Goal: Task Accomplishment & Management: Manage account settings

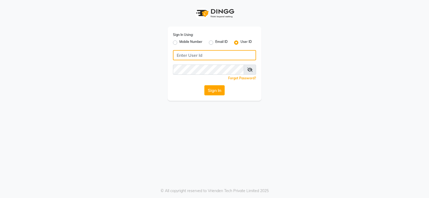
type input "9960830002"
click at [175, 39] on div "Sign In Using: Mobile Number Email ID User ID" at bounding box center [214, 39] width 83 height 14
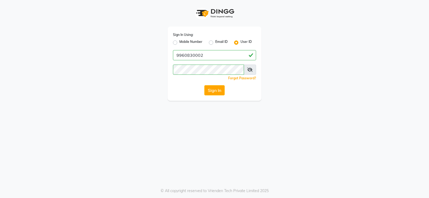
click at [211, 61] on div "Sign In Using: Mobile Number Email ID User ID 9960830002 Remember me Forgot Pas…" at bounding box center [215, 64] width 94 height 74
drag, startPoint x: 218, startPoint y: 98, endPoint x: 216, endPoint y: 92, distance: 5.4
click at [217, 95] on div "Sign In Using: Mobile Number Email ID User ID 9960830002 Remember me Forgot Pas…" at bounding box center [215, 64] width 94 height 74
click at [215, 90] on button "Sign In" at bounding box center [214, 90] width 20 height 10
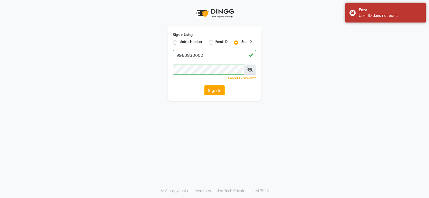
click at [172, 41] on div "Sign In Using: Mobile Number Email ID User ID 9960830002 Remember me Forgot Pas…" at bounding box center [215, 64] width 94 height 74
click at [179, 44] on div "Mobile Number" at bounding box center [187, 42] width 29 height 6
click at [177, 42] on div "Mobile Number" at bounding box center [187, 42] width 29 height 6
click at [179, 42] on label "Mobile Number" at bounding box center [190, 42] width 23 height 6
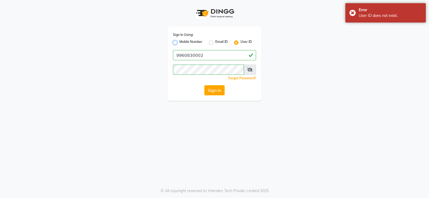
click at [179, 42] on input "Mobile Number" at bounding box center [180, 40] width 3 height 3
radio input "true"
radio input "false"
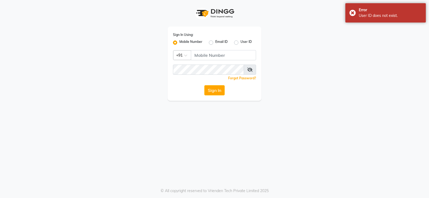
click at [179, 42] on label "Mobile Number" at bounding box center [190, 42] width 23 height 6
click at [179, 42] on input "Mobile Number" at bounding box center [180, 40] width 3 height 3
click at [202, 49] on div "Sign In Using: Mobile Number Email ID User ID Country Code × +91 Remember me Fo…" at bounding box center [215, 64] width 94 height 74
click at [203, 54] on input "Username" at bounding box center [223, 55] width 65 height 10
type input "9960830002"
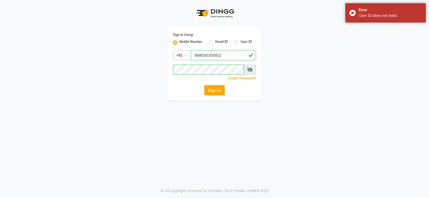
click at [214, 90] on button "Sign In" at bounding box center [214, 90] width 20 height 10
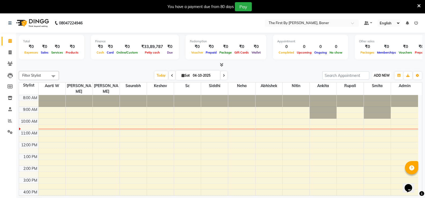
click at [383, 73] on button "ADD NEW Toggle Dropdown" at bounding box center [381, 76] width 18 height 8
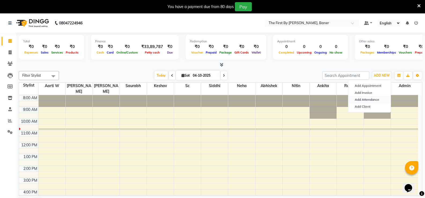
click at [373, 99] on link "Add Attendance" at bounding box center [369, 99] width 42 height 7
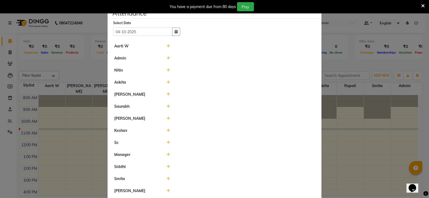
click at [167, 46] on icon at bounding box center [167, 46] width 3 height 4
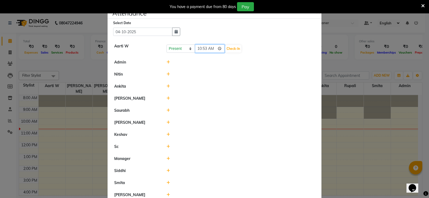
click at [195, 50] on input "10:53" at bounding box center [210, 48] width 30 height 8
type input "10:00"
click at [232, 50] on button "Check-In" at bounding box center [233, 49] width 16 height 8
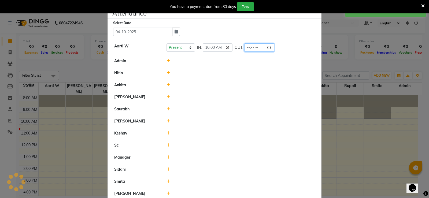
click at [245, 47] on input "time" at bounding box center [259, 47] width 30 height 8
type input "19:00"
click at [222, 66] on li "Admin" at bounding box center [214, 61] width 211 height 12
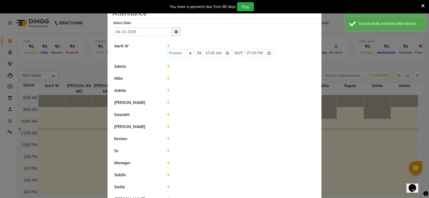
click at [164, 65] on div at bounding box center [240, 67] width 157 height 6
click at [167, 66] on icon at bounding box center [167, 67] width 3 height 4
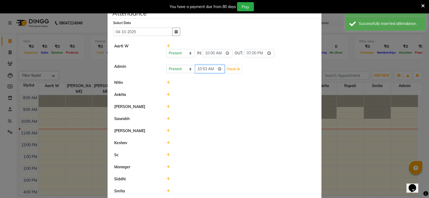
click at [199, 68] on input "10:53" at bounding box center [210, 69] width 30 height 8
type input "10:00"
click at [236, 68] on button "Check-In" at bounding box center [233, 69] width 16 height 8
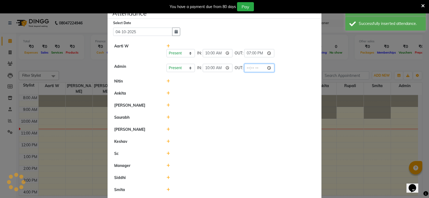
click at [248, 66] on input "time" at bounding box center [259, 68] width 30 height 8
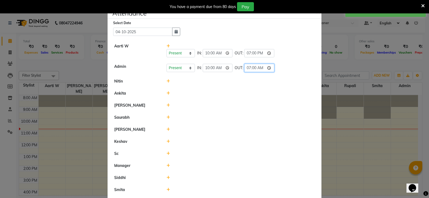
type input "19:00"
click at [230, 90] on li "Ankita" at bounding box center [214, 93] width 211 height 12
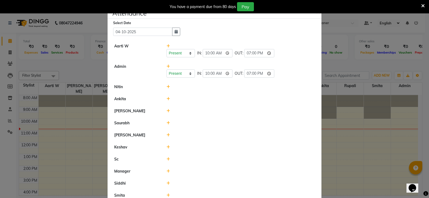
click at [166, 87] on icon at bounding box center [167, 87] width 3 height 4
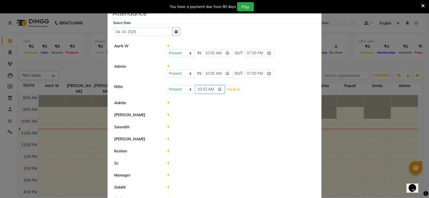
click at [203, 88] on input "10:53" at bounding box center [210, 89] width 30 height 8
type input "10:00"
drag, startPoint x: 226, startPoint y: 89, endPoint x: 246, endPoint y: 91, distance: 19.5
click at [227, 89] on button "Check-In" at bounding box center [233, 90] width 16 height 8
click at [242, 89] on div "Present Absent Late Half Day Weekly Off 10:00 Check-In" at bounding box center [240, 89] width 149 height 9
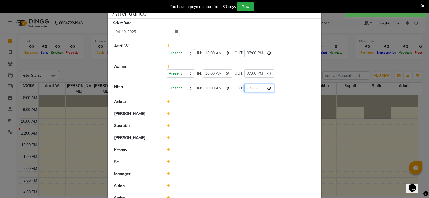
click at [247, 89] on input "time" at bounding box center [259, 88] width 30 height 8
type input "19:00"
click at [207, 121] on li "Saurabh" at bounding box center [214, 126] width 211 height 12
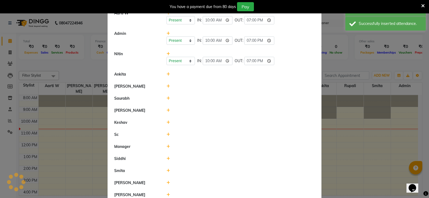
scroll to position [80, 0]
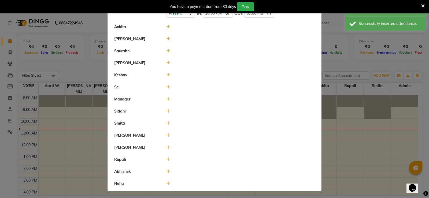
click at [167, 28] on icon at bounding box center [167, 27] width 3 height 4
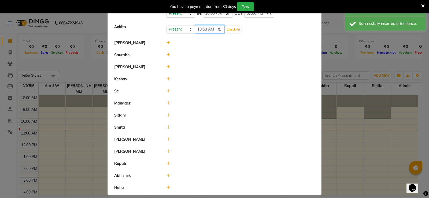
click at [196, 31] on input "10:53" at bounding box center [210, 29] width 30 height 8
type input "10:00"
click at [232, 29] on button "Check-In" at bounding box center [233, 30] width 16 height 8
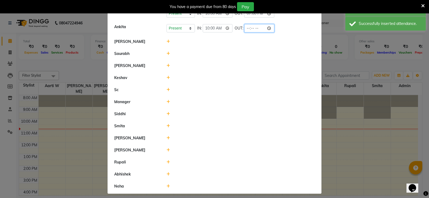
click at [248, 29] on input "time" at bounding box center [259, 28] width 30 height 8
type input "19:00"
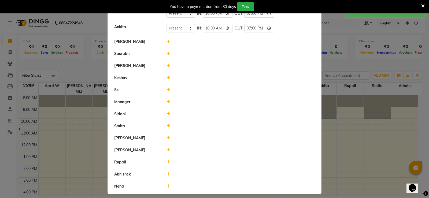
click at [223, 49] on li "Saurabh" at bounding box center [214, 54] width 211 height 12
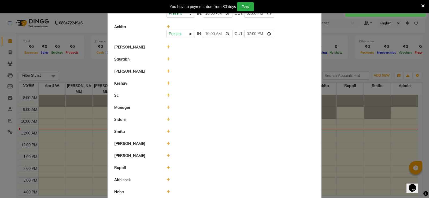
click at [166, 47] on icon at bounding box center [167, 47] width 3 height 4
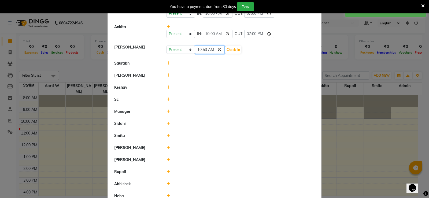
click at [195, 50] on input "10:53" at bounding box center [210, 50] width 30 height 8
type input "10:00"
click at [232, 48] on button "Check-In" at bounding box center [233, 50] width 16 height 8
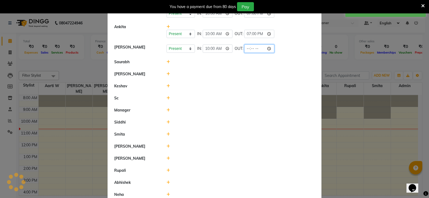
click at [244, 49] on input "time" at bounding box center [259, 48] width 30 height 8
type input "19:00"
click at [202, 75] on div at bounding box center [240, 74] width 157 height 6
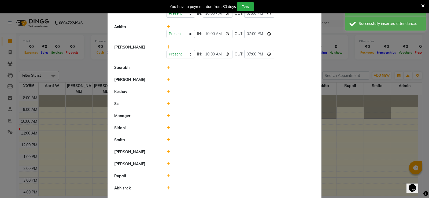
click at [166, 67] on icon at bounding box center [167, 68] width 3 height 4
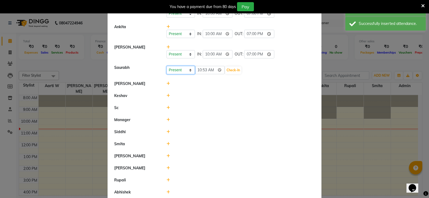
click at [193, 71] on div "Present Absent Late Half Day Weekly Off 10:53 Check-In" at bounding box center [240, 70] width 149 height 9
click at [199, 71] on input "10:53" at bounding box center [210, 70] width 30 height 8
click at [209, 71] on input "10:53" at bounding box center [210, 70] width 30 height 8
click at [202, 69] on input "10:53" at bounding box center [210, 70] width 30 height 8
type input "10:00"
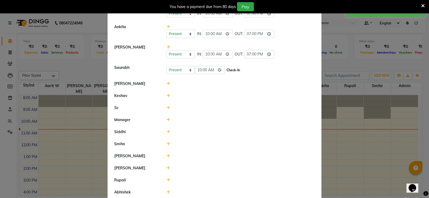
click at [236, 71] on button "Check-In" at bounding box center [233, 70] width 16 height 8
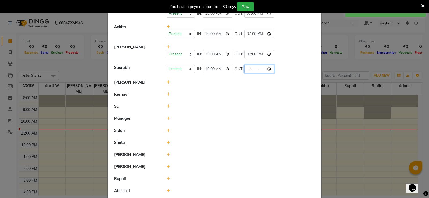
click at [244, 71] on input "time" at bounding box center [259, 69] width 30 height 8
type input "19:00"
click at [156, 117] on div "Manager" at bounding box center [136, 119] width 52 height 6
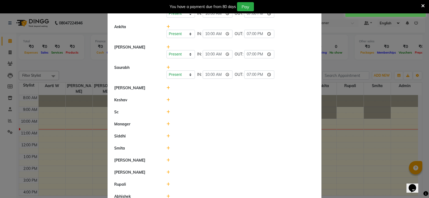
click at [166, 87] on icon at bounding box center [167, 88] width 3 height 4
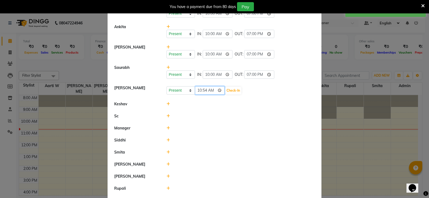
click at [197, 87] on input "10:54" at bounding box center [210, 90] width 30 height 8
type input "10:00"
click at [236, 88] on button "Check-In" at bounding box center [233, 91] width 16 height 8
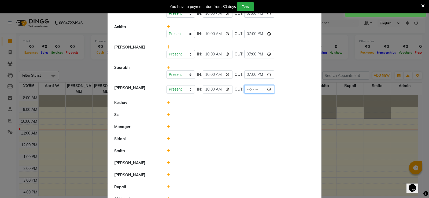
click at [248, 90] on input "time" at bounding box center [259, 89] width 30 height 8
type input "19:00"
click at [225, 117] on li "Sc" at bounding box center [214, 115] width 211 height 12
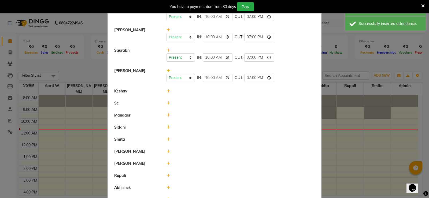
scroll to position [107, 0]
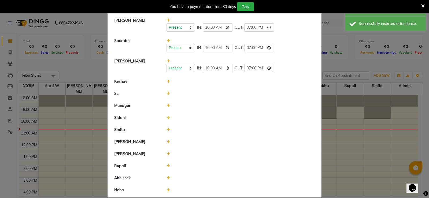
click at [167, 83] on icon at bounding box center [167, 82] width 3 height 4
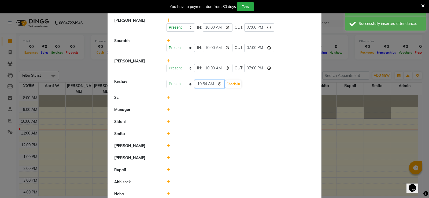
click at [199, 85] on input "10:54" at bounding box center [210, 84] width 30 height 8
type input "10:00"
drag, startPoint x: 232, startPoint y: 84, endPoint x: 260, endPoint y: 88, distance: 27.9
click at [232, 84] on button "Check-In" at bounding box center [233, 84] width 16 height 8
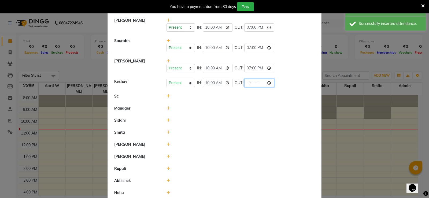
click at [247, 84] on input "time" at bounding box center [259, 83] width 30 height 8
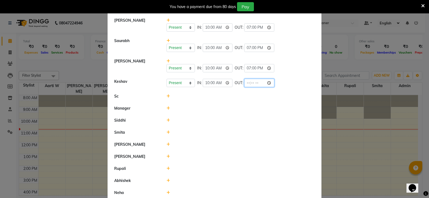
type input "19:00"
drag, startPoint x: 239, startPoint y: 104, endPoint x: 232, endPoint y: 109, distance: 8.8
click at [239, 104] on li "Manager" at bounding box center [214, 108] width 211 height 12
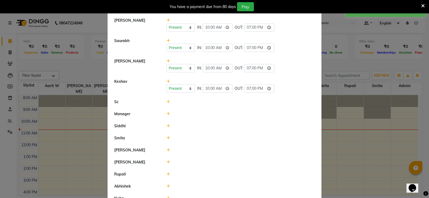
click at [166, 103] on icon at bounding box center [167, 102] width 3 height 4
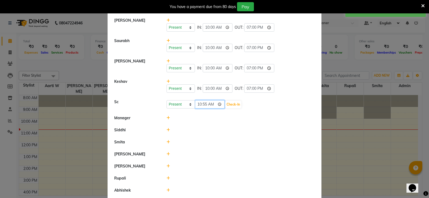
click at [195, 104] on input "10:55" at bounding box center [210, 104] width 30 height 8
type input "10:00"
click at [231, 102] on button "Check-In" at bounding box center [233, 105] width 16 height 8
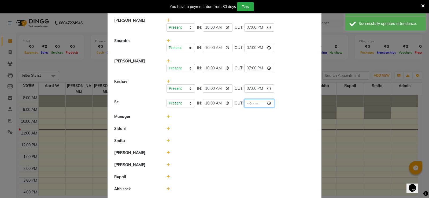
click at [250, 103] on input "time" at bounding box center [259, 103] width 30 height 8
type input "19:00"
click at [210, 120] on li "Manager" at bounding box center [214, 117] width 211 height 12
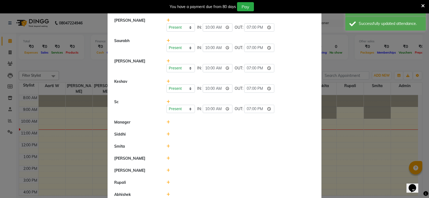
scroll to position [131, 0]
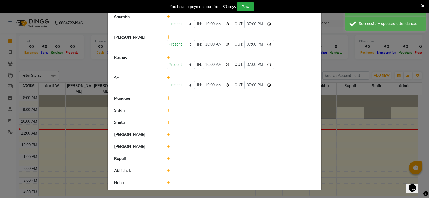
click at [166, 97] on icon at bounding box center [167, 99] width 3 height 4
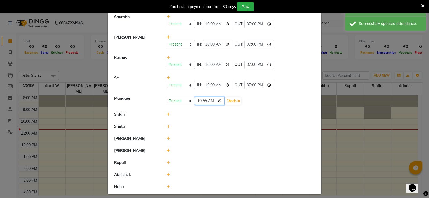
click at [202, 101] on input "10:55" at bounding box center [210, 101] width 30 height 8
type input "10:00"
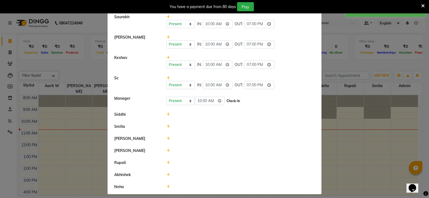
click at [240, 101] on button "Check-In" at bounding box center [233, 101] width 16 height 8
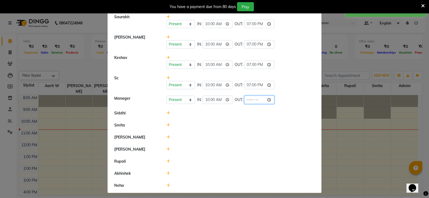
click at [250, 99] on input "time" at bounding box center [259, 100] width 30 height 8
type input "19:00"
click at [206, 120] on li "Smita" at bounding box center [214, 125] width 211 height 12
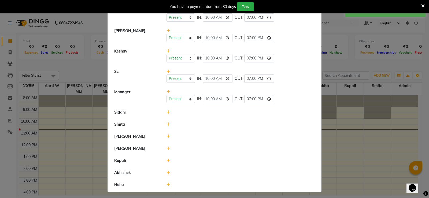
scroll to position [139, 0]
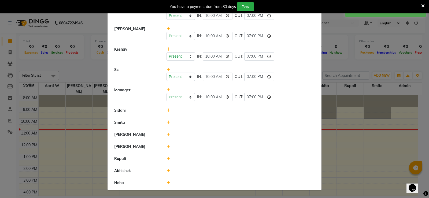
click at [167, 110] on icon at bounding box center [167, 111] width 3 height 4
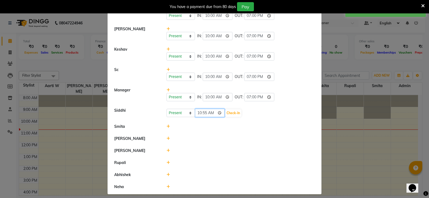
click at [202, 113] on input "10:55" at bounding box center [210, 113] width 30 height 8
type input "10:00"
click at [233, 113] on button "Check-In" at bounding box center [233, 113] width 16 height 8
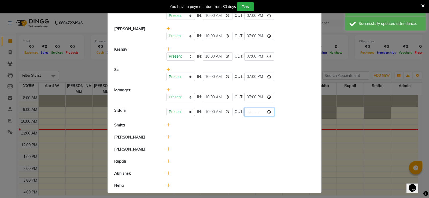
click at [248, 112] on input "time" at bounding box center [259, 112] width 30 height 8
type input "19:00"
click at [222, 133] on li "[PERSON_NAME]" at bounding box center [214, 137] width 211 height 12
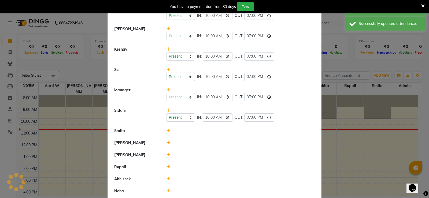
scroll to position [148, 0]
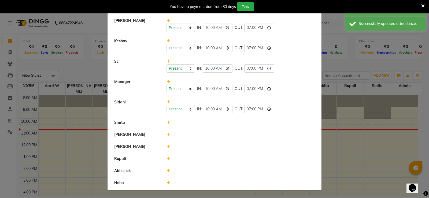
click at [166, 123] on icon at bounding box center [167, 123] width 3 height 4
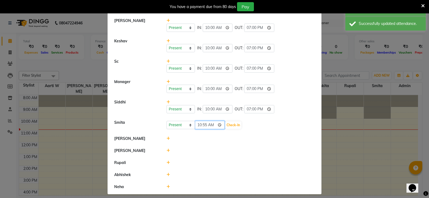
click at [200, 125] on input "10:55" at bounding box center [210, 125] width 30 height 8
type input "10:00"
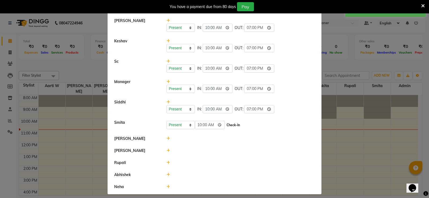
click at [235, 127] on button "Check-In" at bounding box center [233, 125] width 16 height 8
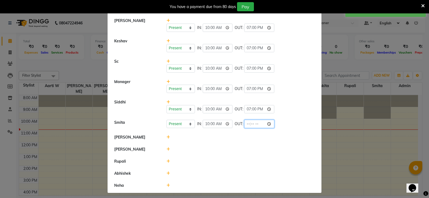
click at [244, 123] on input "time" at bounding box center [259, 124] width 30 height 8
type input "19:00"
click at [220, 146] on li "[PERSON_NAME]" at bounding box center [214, 149] width 211 height 12
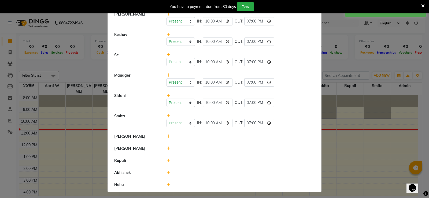
scroll to position [156, 0]
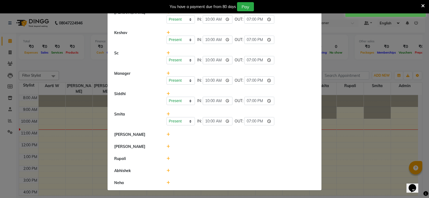
click at [166, 135] on icon at bounding box center [167, 135] width 3 height 4
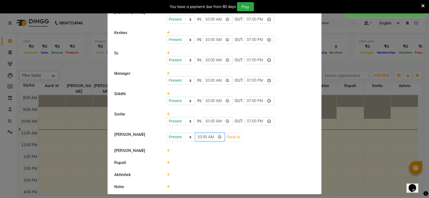
click at [197, 138] on input "10:55" at bounding box center [210, 137] width 30 height 8
type input "10:00"
click at [227, 135] on button "Check-In" at bounding box center [233, 137] width 16 height 8
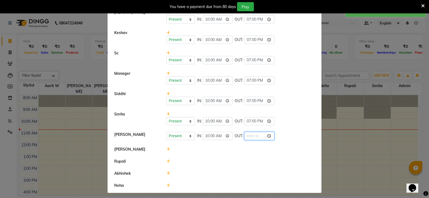
click at [244, 137] on input "time" at bounding box center [259, 136] width 30 height 8
type input "19:00"
click at [238, 145] on li "[PERSON_NAME]" at bounding box center [214, 149] width 211 height 12
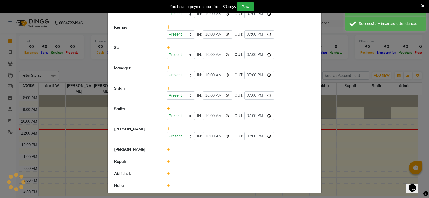
scroll to position [164, 0]
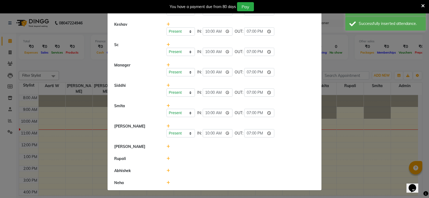
click at [167, 146] on icon at bounding box center [167, 147] width 3 height 4
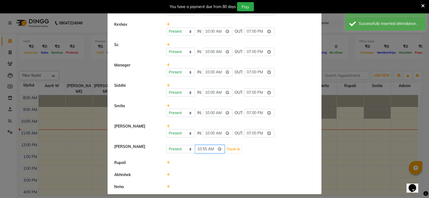
click at [201, 150] on input "10:55" at bounding box center [210, 149] width 30 height 8
type input "10:00"
click at [236, 149] on div "Present Absent Late Half Day Weekly Off 10:00 Check-In" at bounding box center [240, 149] width 149 height 9
click at [229, 153] on button "Check-In" at bounding box center [233, 150] width 16 height 8
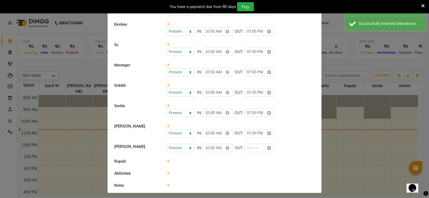
click at [235, 149] on span "OUT:" at bounding box center [239, 148] width 9 height 6
click at [249, 148] on input "time" at bounding box center [259, 148] width 30 height 8
type input "19:00"
click at [205, 161] on div at bounding box center [240, 162] width 157 height 6
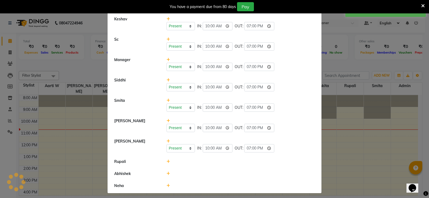
scroll to position [173, 0]
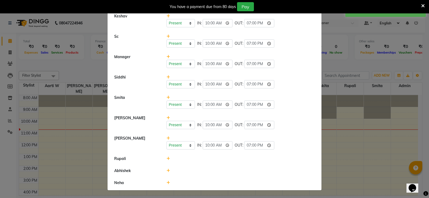
click at [168, 158] on div at bounding box center [240, 159] width 157 height 6
click at [167, 158] on icon at bounding box center [167, 159] width 3 height 4
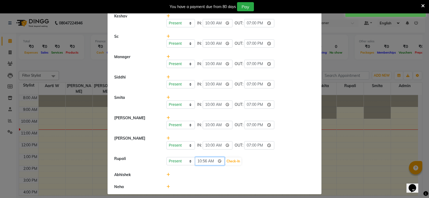
click at [199, 160] on input "10:56" at bounding box center [210, 161] width 30 height 8
type input "10:00"
click at [232, 161] on button "Check-In" at bounding box center [233, 162] width 16 height 8
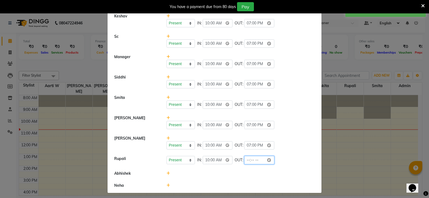
click at [249, 160] on input "time" at bounding box center [259, 160] width 30 height 8
type input "19:00"
click at [185, 176] on div at bounding box center [240, 174] width 157 height 6
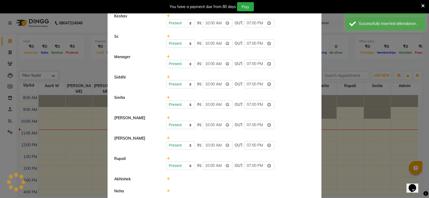
scroll to position [181, 0]
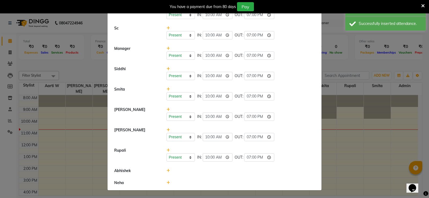
click at [164, 171] on div at bounding box center [240, 171] width 157 height 6
click at [166, 170] on icon at bounding box center [167, 171] width 3 height 4
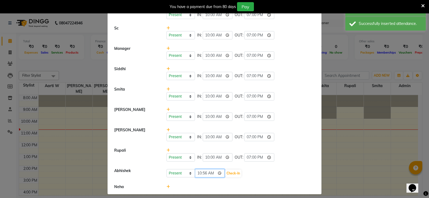
click at [197, 172] on input "10:56" at bounding box center [210, 173] width 30 height 8
type input "10:00"
click at [230, 171] on button "Check-In" at bounding box center [233, 174] width 16 height 8
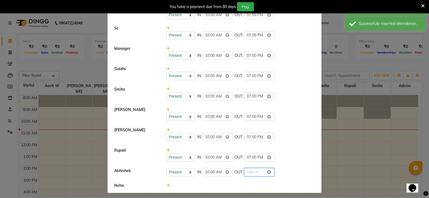
click at [246, 171] on input "time" at bounding box center [259, 172] width 30 height 8
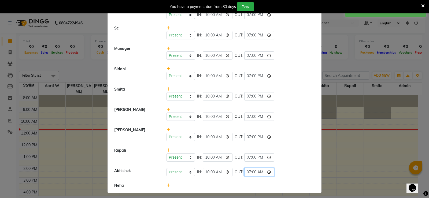
type input "19:00"
click at [215, 181] on li "Neha" at bounding box center [214, 186] width 211 height 12
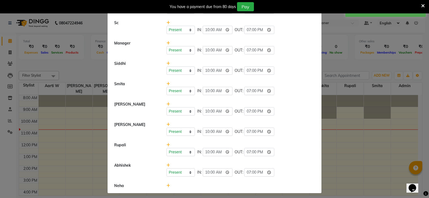
scroll to position [189, 0]
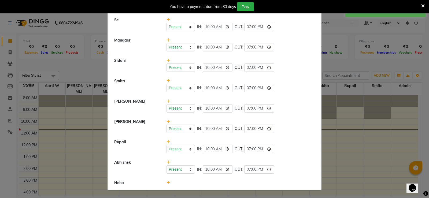
click at [166, 182] on icon at bounding box center [167, 183] width 3 height 4
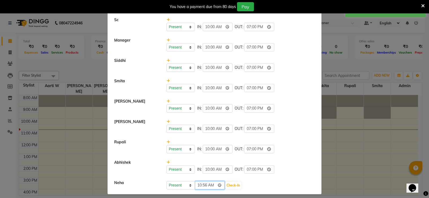
click at [199, 184] on input "10:56" at bounding box center [210, 185] width 30 height 8
type input "10:00"
click at [227, 185] on button "Check-In" at bounding box center [233, 186] width 16 height 8
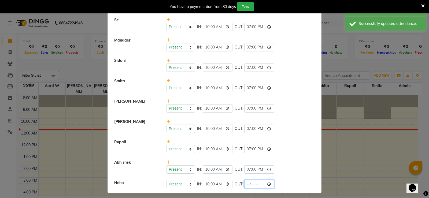
click at [246, 184] on input "time" at bounding box center [259, 184] width 30 height 8
type input "19:00"
click at [287, 129] on div "Present Absent Late Half Day Weekly Off IN: 10:00 OUT: 19:00" at bounding box center [240, 129] width 149 height 8
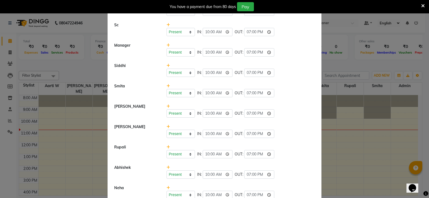
scroll to position [171, 0]
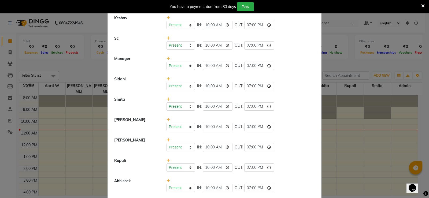
click at [174, 192] on li "Abhishek Present Absent Late Half Day Weekly Off IN: 10:00 OUT: 19:00" at bounding box center [214, 185] width 211 height 21
click at [174, 187] on select "Present Absent Late Half Day Weekly Off" at bounding box center [180, 188] width 28 height 8
click at [166, 184] on select "Present Absent Late Half Day Weekly Off" at bounding box center [180, 188] width 28 height 8
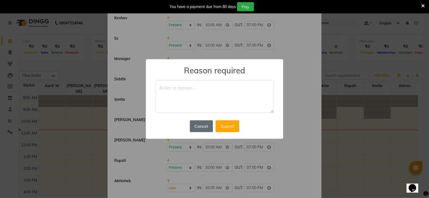
drag, startPoint x: 190, startPoint y: 119, endPoint x: 200, endPoint y: 126, distance: 12.4
click at [193, 122] on div "Cancel No Submit" at bounding box center [214, 126] width 52 height 14
click at [201, 126] on button "Cancel" at bounding box center [201, 126] width 23 height 12
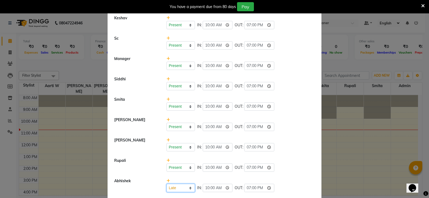
click at [170, 187] on select "Present Absent Late Half Day Weekly Off" at bounding box center [180, 188] width 28 height 8
select select "A"
click at [166, 184] on select "Present Absent Late Half Day Weekly Off" at bounding box center [180, 188] width 28 height 8
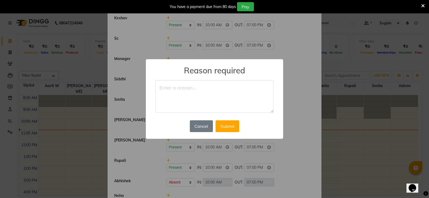
click at [186, 79] on div "× Reason required Cancel No Submit" at bounding box center [214, 99] width 137 height 80
click at [186, 87] on textarea at bounding box center [214, 96] width 118 height 33
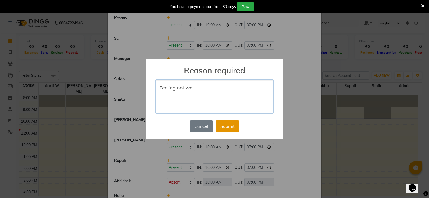
type textarea "Feeling not well"
click at [234, 124] on button "Submit" at bounding box center [228, 126] width 24 height 12
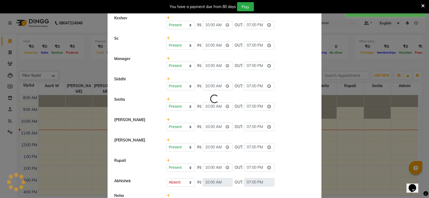
scroll to position [0, 0]
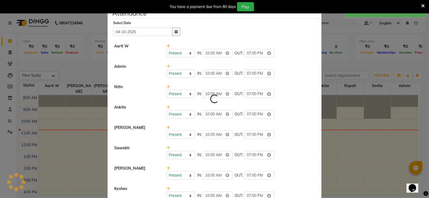
select select "A"
click at [294, 106] on div "Present Absent Late Half Day Weekly Off IN: 10:00 OUT: 19:00" at bounding box center [240, 112] width 157 height 14
click at [315, 13] on div "You have a payment due from 80 days Pay" at bounding box center [214, 6] width 429 height 13
drag, startPoint x: 315, startPoint y: 14, endPoint x: 318, endPoint y: 16, distance: 3.6
click at [316, 14] on span "×" at bounding box center [318, 12] width 4 height 8
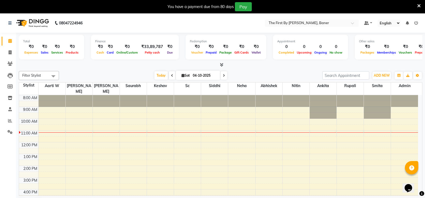
click at [418, 5] on icon at bounding box center [418, 5] width 3 height 5
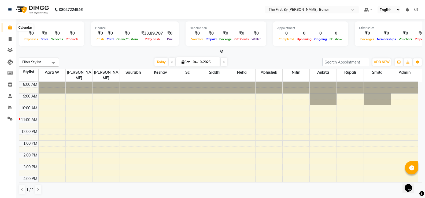
drag, startPoint x: 5, startPoint y: 28, endPoint x: 5, endPoint y: 31, distance: 3.0
click at [5, 28] on link "Calendar" at bounding box center [8, 27] width 13 height 9
click at [6, 29] on span at bounding box center [9, 28] width 9 height 6
click at [231, 118] on div "8:00 AM 9:00 AM 10:00 AM 11:00 AM 12:00 PM 1:00 PM 2:00 PM 3:00 PM 4:00 PM 5:00…" at bounding box center [218, 157] width 399 height 153
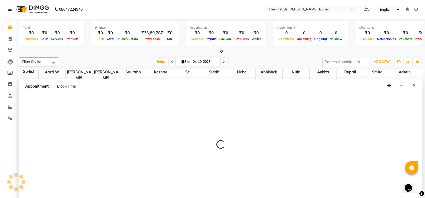
select select "81168"
select select "tentative"
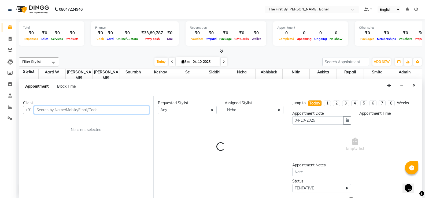
select select "690"
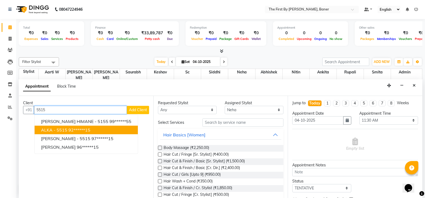
drag, startPoint x: 51, startPoint y: 129, endPoint x: 206, endPoint y: 130, distance: 155.7
click at [51, 129] on span "ALKA - 5515" at bounding box center [54, 129] width 26 height 5
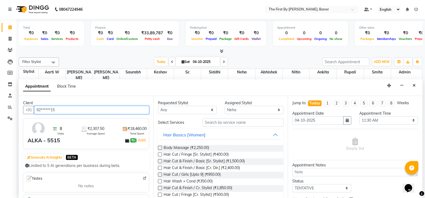
type input "92******15"
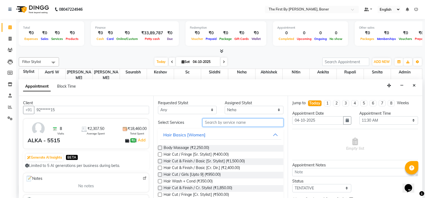
click at [213, 125] on input "text" at bounding box center [242, 122] width 81 height 8
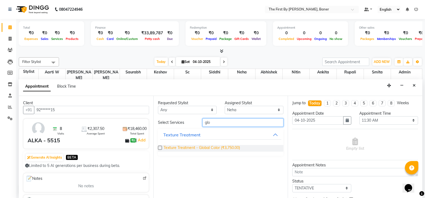
type input "glo"
click at [189, 146] on span "Texture Treatment - Global Color (₹3,750.00)" at bounding box center [202, 148] width 76 height 7
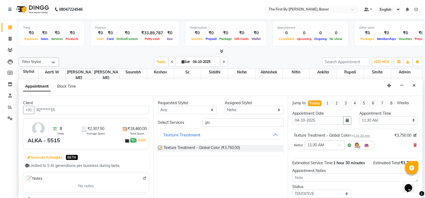
checkbox input "false"
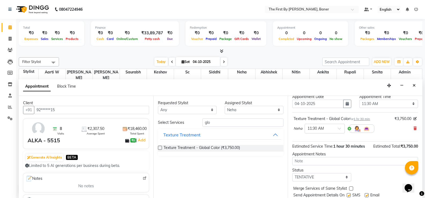
scroll to position [34, 0]
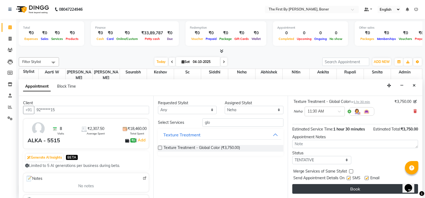
click at [353, 192] on button "Book" at bounding box center [355, 189] width 126 height 10
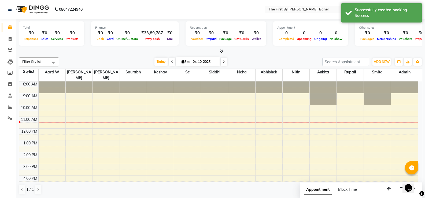
scroll to position [0, 0]
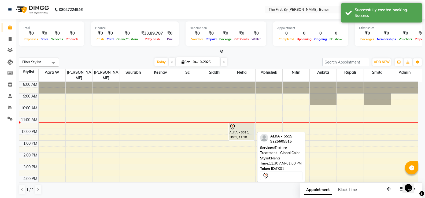
click at [244, 127] on div "ALKA - 5515, TK01, 11:30 AM-01:00 PM, Texture Treatment - Global Color" at bounding box center [241, 131] width 25 height 17
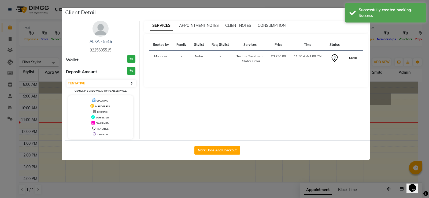
click at [352, 58] on button "START" at bounding box center [353, 57] width 11 height 7
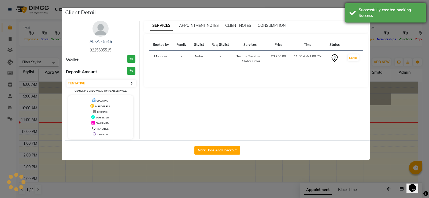
select select "1"
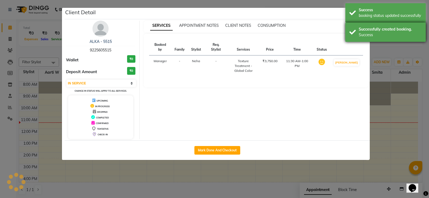
click at [359, 15] on div "booking status updated successfully" at bounding box center [390, 16] width 63 height 6
click at [362, 23] on div "Successfully created booking. Success" at bounding box center [385, 32] width 80 height 19
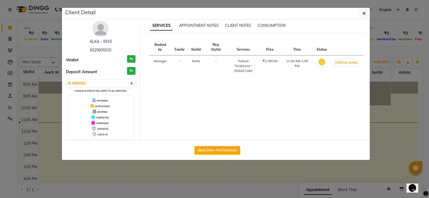
drag, startPoint x: 361, startPoint y: 23, endPoint x: 364, endPoint y: 15, distance: 8.4
click at [362, 22] on body "08047224946 Select Location × The First By [PERSON_NAME], Baner Default Panel M…" at bounding box center [214, 99] width 429 height 198
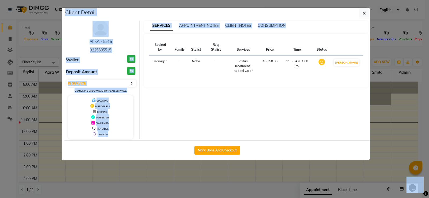
click at [366, 7] on ngb-modal-window "Client Detail ALKA - 5515 9225605515 Wallet ₹0 Deposit Amount ₹0 Select IN SERV…" at bounding box center [214, 99] width 429 height 198
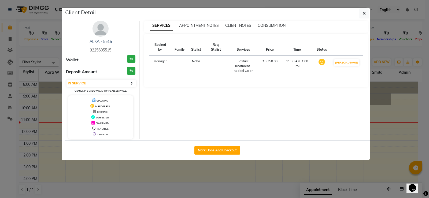
drag, startPoint x: 367, startPoint y: 12, endPoint x: 324, endPoint y: 94, distance: 93.4
click at [367, 12] on button "button" at bounding box center [364, 13] width 10 height 10
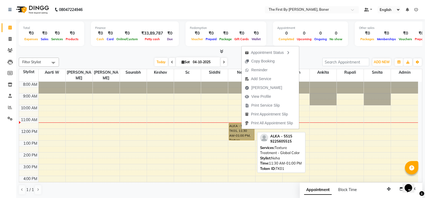
click at [232, 124] on link "ALKA - 5515, TK01, 11:30 AM-01:00 PM, Texture Treatment - Global Color" at bounding box center [242, 131] width 26 height 17
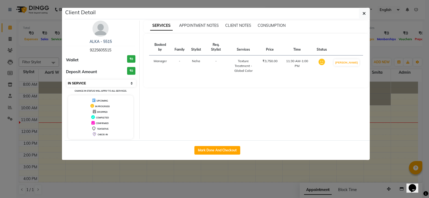
click at [92, 83] on select "Select IN SERVICE CONFIRMED TENTATIVE CHECK IN MARK DONE DROPPED UPCOMING" at bounding box center [100, 84] width 69 height 8
click at [66, 80] on select "Select IN SERVICE CONFIRMED TENTATIVE CHECK IN MARK DONE DROPPED UPCOMING" at bounding box center [100, 84] width 69 height 8
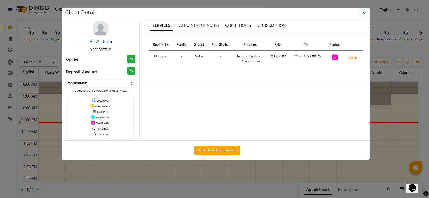
drag, startPoint x: 110, startPoint y: 82, endPoint x: 108, endPoint y: 87, distance: 4.9
click at [110, 83] on select "Select IN SERVICE CONFIRMED TENTATIVE CHECK IN MARK DONE DROPPED UPCOMING" at bounding box center [100, 84] width 69 height 8
select select "7"
click at [66, 80] on select "Select IN SERVICE CONFIRMED TENTATIVE CHECK IN MARK DONE DROPPED UPCOMING" at bounding box center [100, 84] width 69 height 8
click at [362, 15] on button "button" at bounding box center [364, 13] width 10 height 10
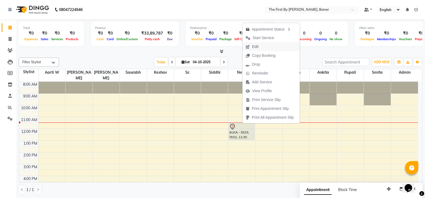
click at [254, 47] on span "Edit" at bounding box center [255, 47] width 6 height 6
select select "tentative"
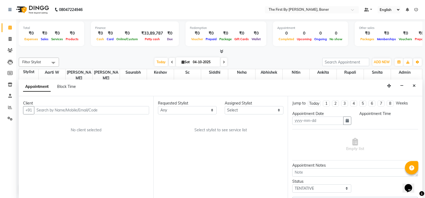
scroll to position [0, 0]
type input "04-10-2025"
select select "81168"
select select "690"
select select "3211"
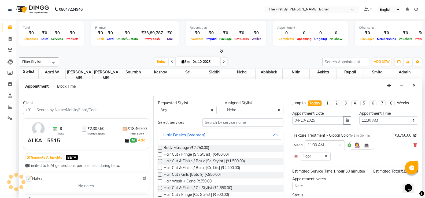
scroll to position [36, 0]
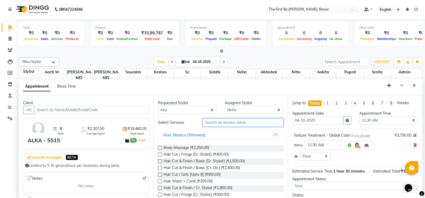
click at [216, 125] on input "text" at bounding box center [242, 122] width 81 height 8
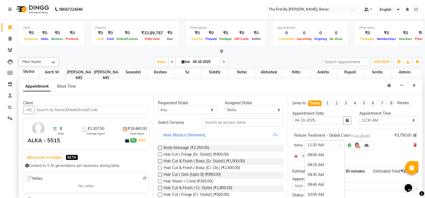
click at [340, 145] on span at bounding box center [341, 147] width 7 height 6
drag, startPoint x: 255, startPoint y: 142, endPoint x: 275, endPoint y: 144, distance: 20.1
click at [256, 142] on div "Body Massage (₹2,250.00) Hair Cut / Fringe [Sr. Stylist] (₹400.00) Hair Cut & F…" at bounding box center [221, 189] width 126 height 96
click at [319, 156] on select "Select Room Floor" at bounding box center [315, 156] width 31 height 8
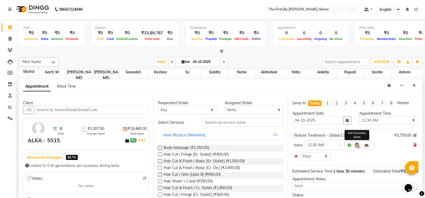
click at [357, 146] on img at bounding box center [357, 145] width 6 height 6
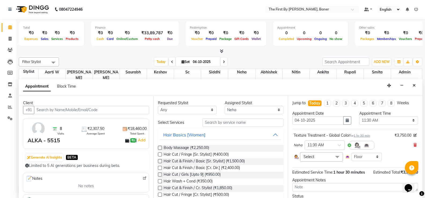
click at [315, 160] on span "Select" at bounding box center [321, 156] width 43 height 9
click at [320, 183] on input "multiselect-search" at bounding box center [321, 183] width 37 height 6
type input "kes"
click at [315, 192] on div "Keshav" at bounding box center [321, 193] width 37 height 6
checkbox input "true"
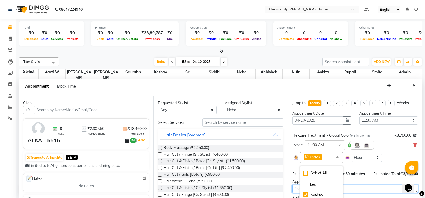
click at [366, 190] on textarea at bounding box center [355, 189] width 126 height 8
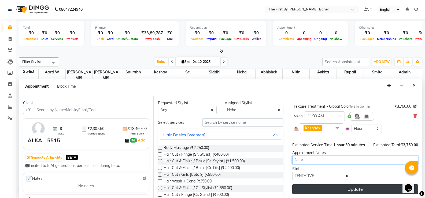
scroll to position [29, 0]
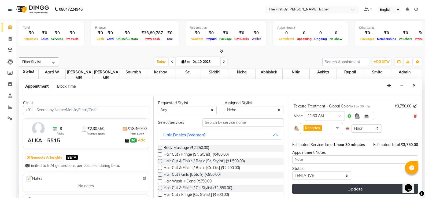
click at [376, 191] on button "Update" at bounding box center [355, 189] width 126 height 10
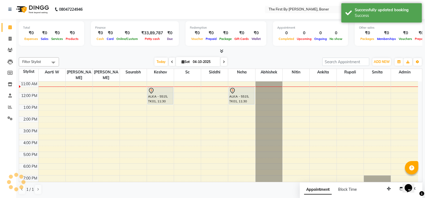
scroll to position [0, 0]
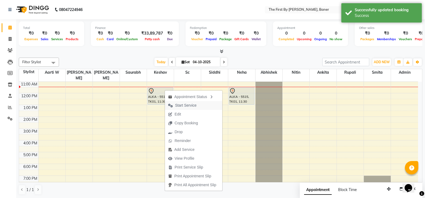
click at [183, 103] on span "Start Service" at bounding box center [185, 106] width 21 height 6
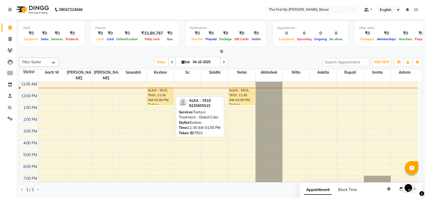
click at [164, 88] on div "ALKA - 5515, TK01, 11:30 AM-01:00 PM, Texture Treatment - Global Color" at bounding box center [160, 96] width 25 height 17
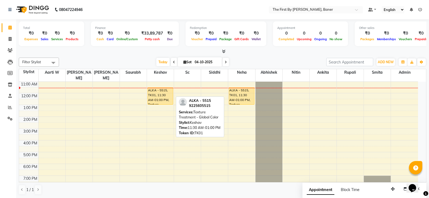
select select "1"
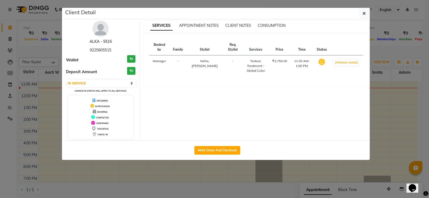
click at [100, 42] on link "ALKA - 5515" at bounding box center [101, 41] width 22 height 5
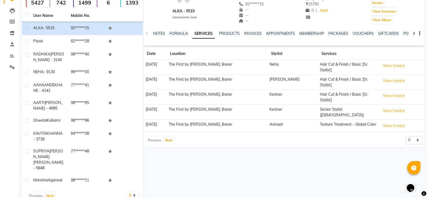
scroll to position [54, 0]
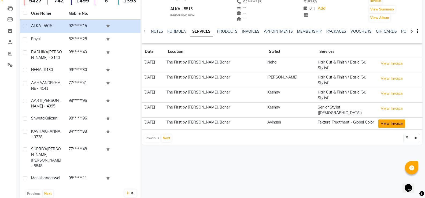
click at [392, 120] on button "View Invoice" at bounding box center [391, 124] width 27 height 8
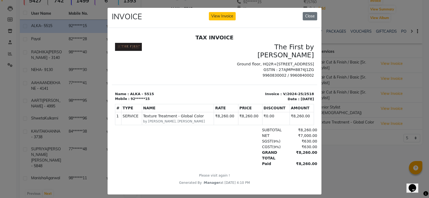
scroll to position [4, 0]
click at [308, 13] on button "Close" at bounding box center [310, 16] width 14 height 8
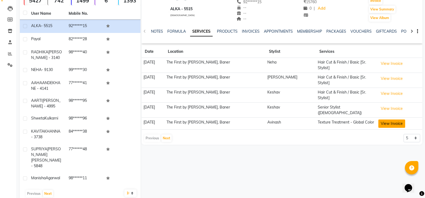
click at [397, 121] on button "View Invoice" at bounding box center [391, 124] width 27 height 8
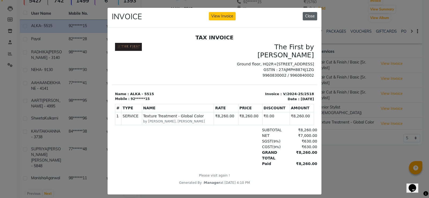
click at [312, 16] on button "Close" at bounding box center [310, 16] width 14 height 8
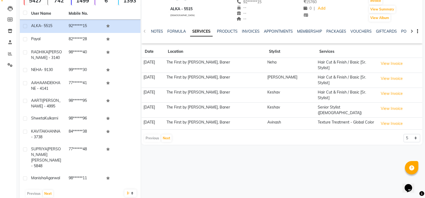
click at [268, 159] on div "ALKA - 5515 [DEMOGRAPHIC_DATA] -- -- 92******15 -- -- -- -- [DATE] ₹ 15760 0 | …" at bounding box center [281, 85] width 282 height 231
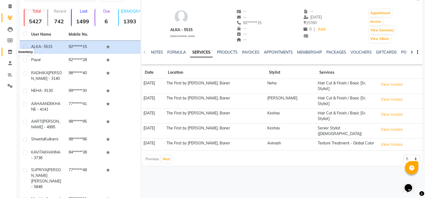
scroll to position [0, 0]
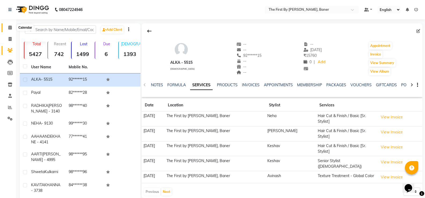
click at [12, 27] on span at bounding box center [9, 28] width 9 height 6
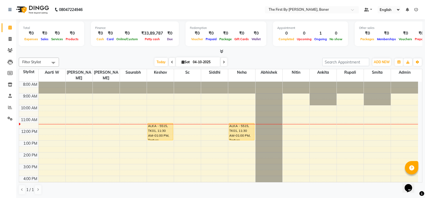
click at [124, 106] on div "8:00 AM 9:00 AM 10:00 AM 11:00 AM 12:00 PM 1:00 PM 2:00 PM 3:00 PM 4:00 PM 5:00…" at bounding box center [218, 158] width 399 height 153
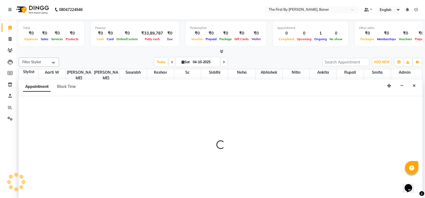
scroll to position [0, 0]
select select "49037"
select select "630"
select select "tentative"
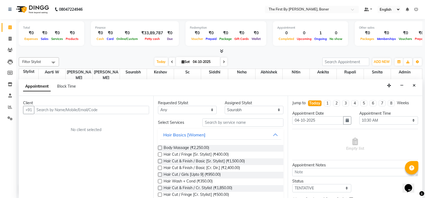
click at [73, 110] on input "text" at bounding box center [91, 110] width 115 height 8
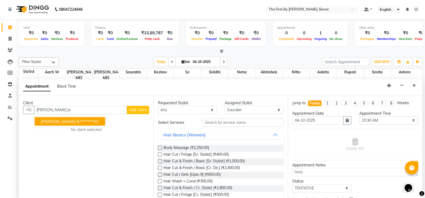
click at [72, 120] on span "[PERSON_NAME]" at bounding box center [58, 121] width 35 height 5
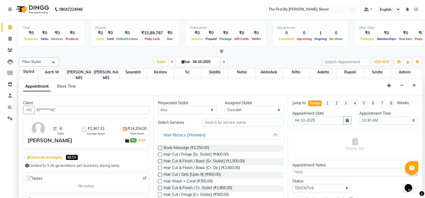
type input "97******42"
click at [240, 126] on input "text" at bounding box center [242, 122] width 81 height 8
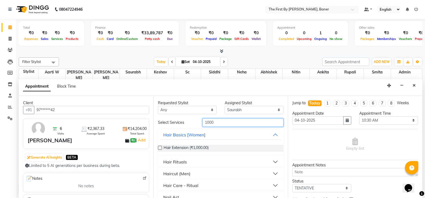
type input "1000"
click at [179, 172] on div "Haircut (Men)" at bounding box center [176, 173] width 27 height 6
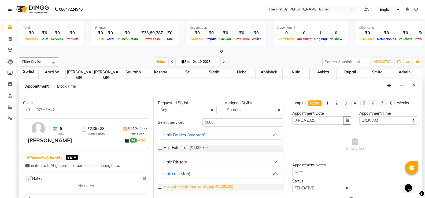
click at [185, 188] on span "Haircut (Men) - Senior Stylist (₹1,000.00)" at bounding box center [199, 187] width 70 height 7
checkbox input "false"
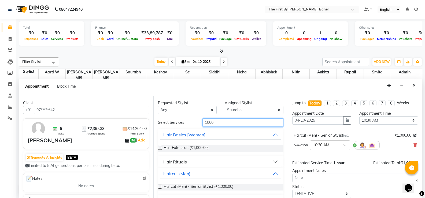
click at [211, 122] on input "1000" at bounding box center [242, 122] width 81 height 8
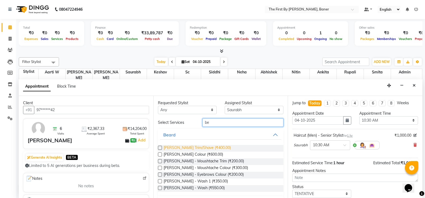
type input "be"
click at [202, 149] on span "[PERSON_NAME] Trim/Shave (₹400.00)" at bounding box center [197, 148] width 67 height 7
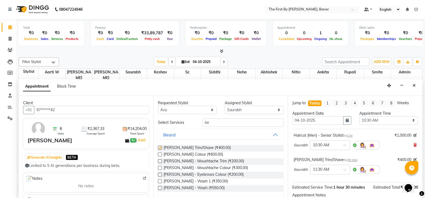
checkbox input "false"
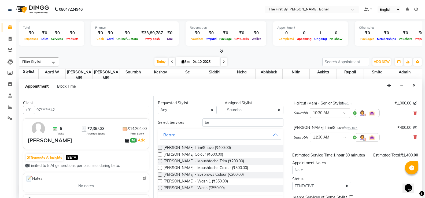
scroll to position [58, 0]
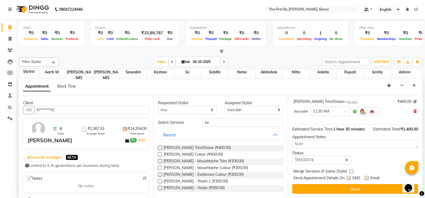
click at [342, 181] on span "Send Appointment Details On" at bounding box center [318, 178] width 51 height 7
click at [342, 185] on button "Book" at bounding box center [355, 189] width 126 height 10
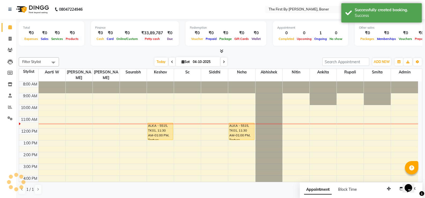
scroll to position [0, 0]
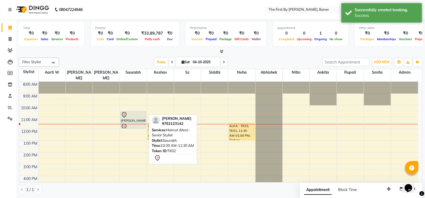
click at [144, 112] on div at bounding box center [133, 115] width 25 height 6
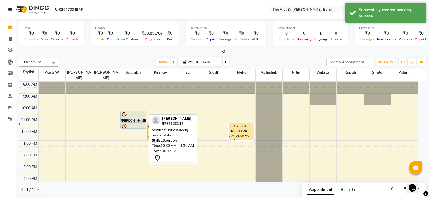
select select "7"
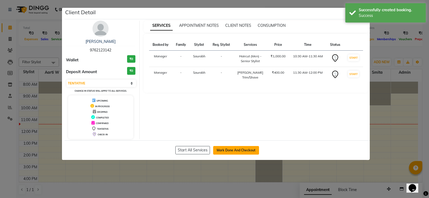
click at [233, 151] on button "Mark Done And Checkout" at bounding box center [236, 150] width 46 height 9
select select "6411"
select select "service"
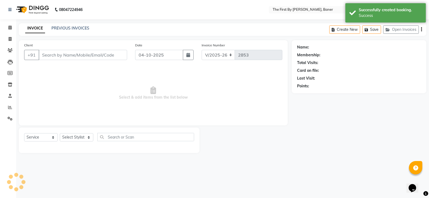
type input "97******42"
select select "49037"
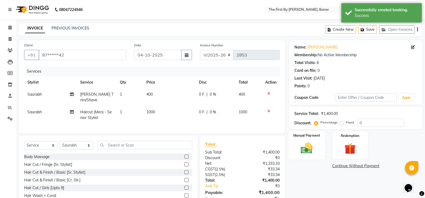
click at [306, 149] on img at bounding box center [306, 148] width 19 height 14
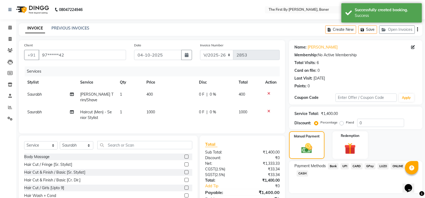
click at [347, 166] on span "UPI" at bounding box center [344, 166] width 8 height 6
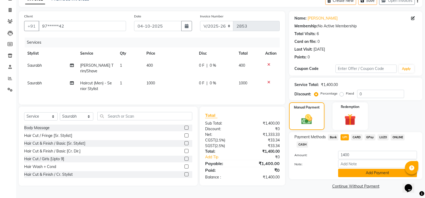
scroll to position [29, 0]
click at [348, 178] on div "Payment Methods Bank UPI CARD GPay LUZO ONLINE CASH Amount: 1400 Note: Add Paym…" at bounding box center [355, 155] width 133 height 47
click at [349, 174] on button "Add Payment" at bounding box center [377, 173] width 79 height 8
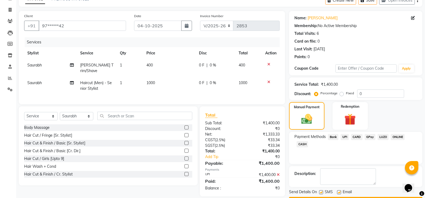
scroll to position [44, 0]
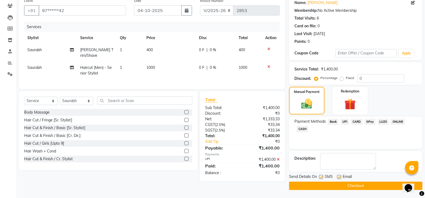
click at [358, 186] on button "Checkout" at bounding box center [355, 186] width 133 height 8
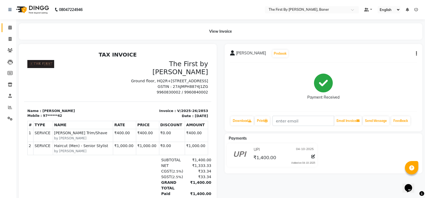
click at [5, 24] on link "Calendar" at bounding box center [8, 27] width 13 height 9
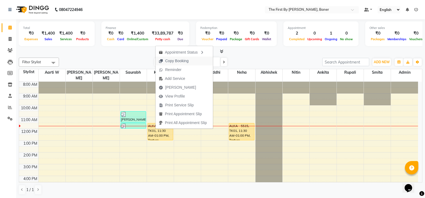
click at [169, 60] on span "Copy Booking" at bounding box center [176, 61] width 23 height 6
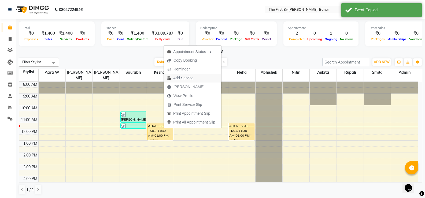
click at [179, 76] on span "Add Service" at bounding box center [183, 78] width 20 height 6
select select "49040"
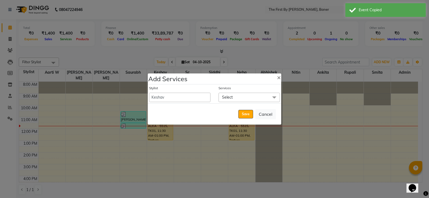
click at [236, 94] on span "Select" at bounding box center [248, 97] width 61 height 9
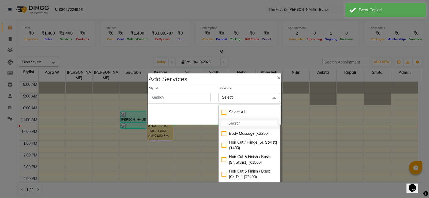
click at [236, 124] on input "multiselect-search" at bounding box center [248, 124] width 55 height 6
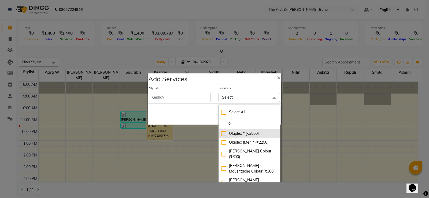
type input "ol"
click at [240, 133] on div "Olaplex * (₹3500)" at bounding box center [248, 134] width 55 height 6
checkbox input "true"
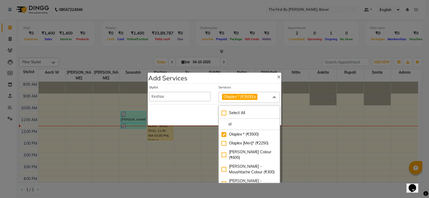
click at [178, 121] on div "Save Cancel" at bounding box center [214, 114] width 133 height 21
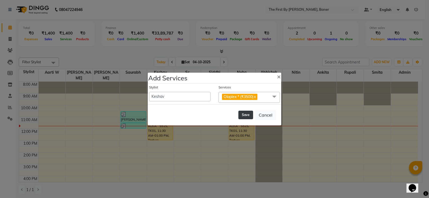
click at [247, 113] on button "Save" at bounding box center [245, 115] width 15 height 9
select select "49005"
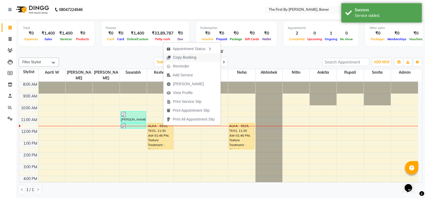
click at [177, 58] on span "Copy Booking" at bounding box center [184, 58] width 23 height 6
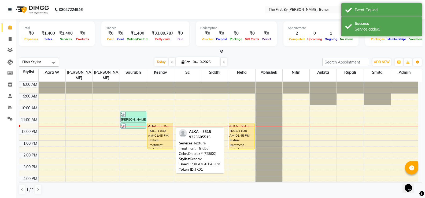
click at [161, 129] on div "ALKA - 5515, TK01, 11:30 AM-01:45 PM, Texture Treatment - Global Color,Olaplex …" at bounding box center [160, 136] width 25 height 26
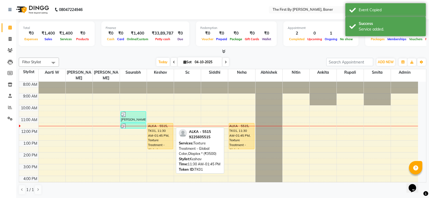
select select "1"
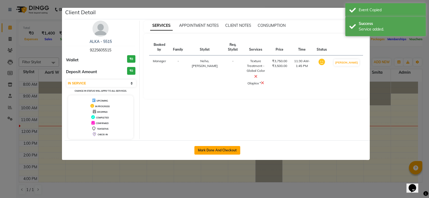
click at [232, 152] on button "Mark Done And Checkout" at bounding box center [217, 150] width 46 height 9
select select "service"
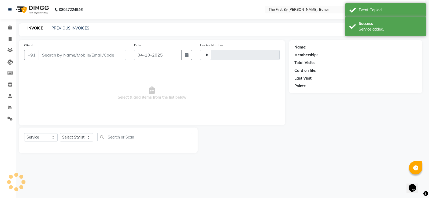
type input "2854"
select select "6411"
type input "92******15"
select select "81168"
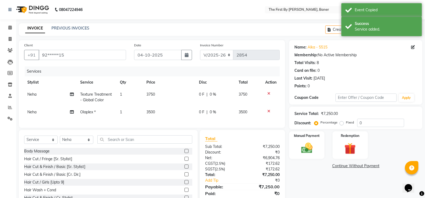
click at [155, 91] on td "3750" at bounding box center [169, 97] width 53 height 18
select select "81168"
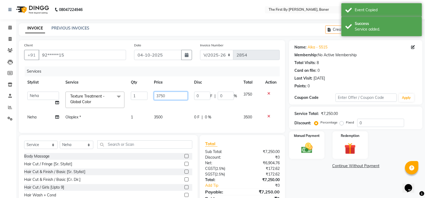
click at [157, 97] on input "3750" at bounding box center [171, 96] width 34 height 8
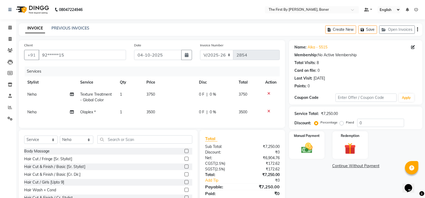
click at [162, 89] on td "3750" at bounding box center [169, 97] width 53 height 18
select select "81168"
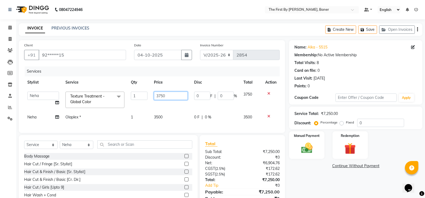
click at [157, 97] on input "3750" at bounding box center [171, 96] width 34 height 8
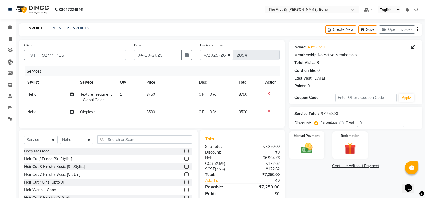
click at [154, 103] on td "3750" at bounding box center [169, 97] width 53 height 18
select select "81168"
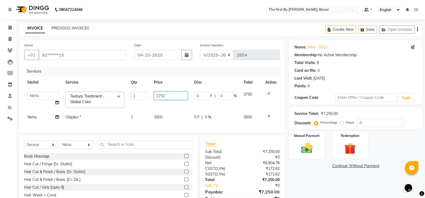
click at [156, 95] on input "3750" at bounding box center [171, 96] width 34 height 8
click at [157, 95] on input "3750" at bounding box center [171, 96] width 34 height 8
type input "8905"
click at [158, 111] on tbody "Aarti W Abhishek Admin [PERSON_NAME] [PERSON_NAME] [PERSON_NAME] Manager [PERSO…" at bounding box center [151, 105] width 255 height 35
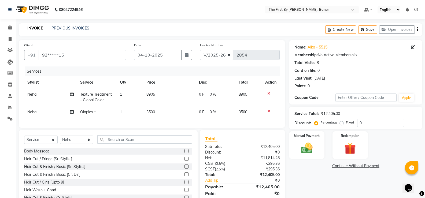
click at [152, 114] on span "3500" at bounding box center [150, 112] width 9 height 5
select select "81168"
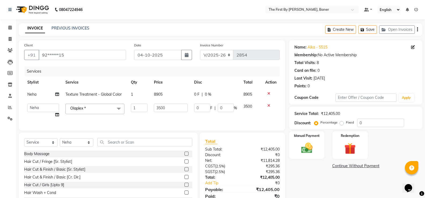
click at [152, 113] on td "3500" at bounding box center [171, 111] width 40 height 20
click at [157, 107] on input "3500" at bounding box center [171, 108] width 34 height 8
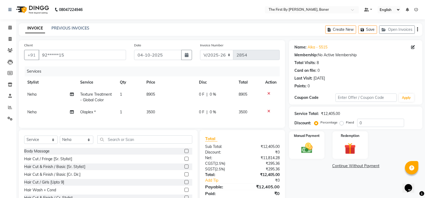
click at [166, 121] on div "Services Stylist Service Qty Price Disc Total Action Neha Texture Treatment - G…" at bounding box center [151, 94] width 255 height 56
click at [362, 29] on icon "button" at bounding box center [363, 30] width 5 height 4
click at [6, 25] on span at bounding box center [9, 28] width 9 height 6
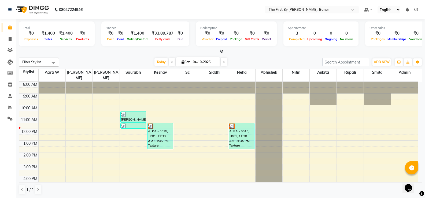
click at [124, 125] on div "8:00 AM 9:00 AM 10:00 AM 11:00 AM 12:00 PM 1:00 PM 2:00 PM 3:00 PM 4:00 PM 5:00…" at bounding box center [218, 158] width 399 height 153
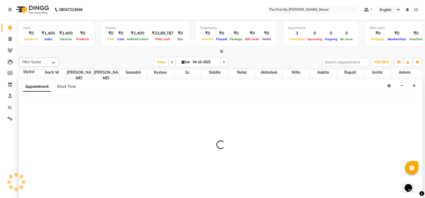
scroll to position [0, 0]
select select "49037"
select select "720"
select select "tentative"
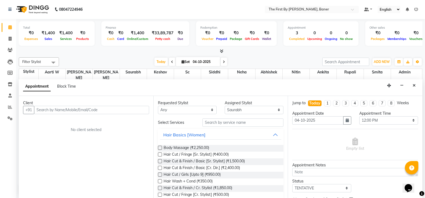
click at [61, 114] on input "text" at bounding box center [91, 110] width 115 height 8
click at [46, 104] on div "Client" at bounding box center [86, 103] width 126 height 6
click at [45, 106] on input "text" at bounding box center [91, 110] width 115 height 8
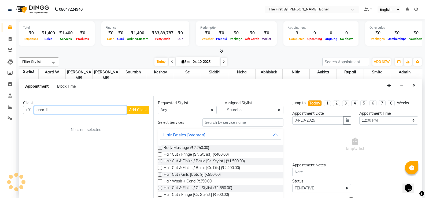
click at [44, 112] on input "aaartii" at bounding box center [80, 110] width 93 height 8
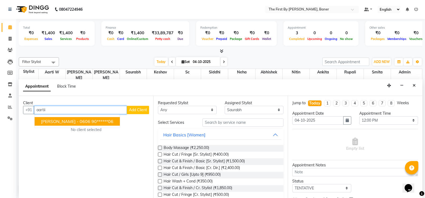
click at [49, 108] on input "aartii" at bounding box center [80, 110] width 93 height 8
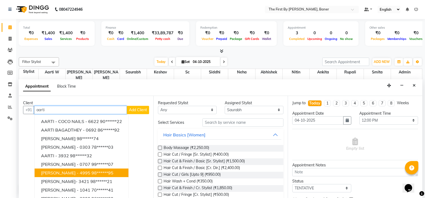
click at [64, 169] on button "[PERSON_NAME] - 4995 98******95" at bounding box center [82, 173] width 94 height 9
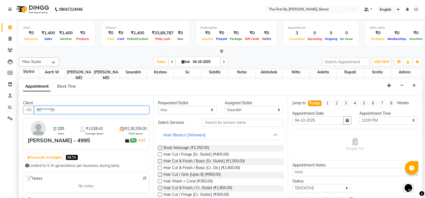
type input "98******95"
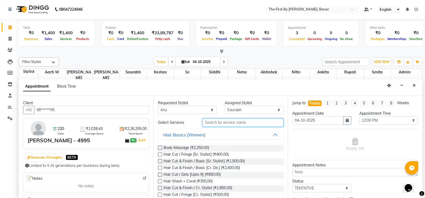
click at [238, 126] on input "text" at bounding box center [242, 122] width 81 height 8
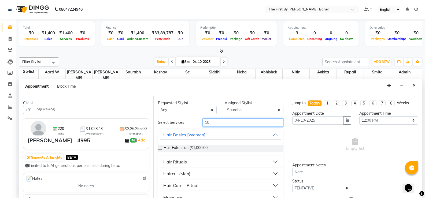
type input "1"
type input "was"
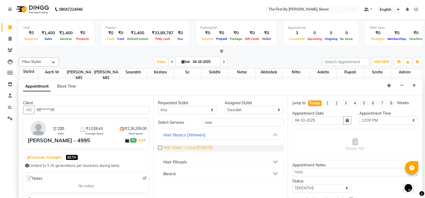
click at [209, 145] on span "Hair Wash + Cond (₹350.00)" at bounding box center [188, 148] width 49 height 7
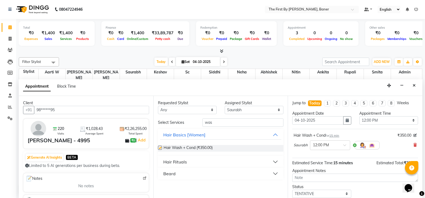
checkbox input "false"
click at [208, 116] on div "Requested Stylist Any Aarti W Abhishek Admin [PERSON_NAME] [PERSON_NAME] Neha N…" at bounding box center [220, 147] width 135 height 102
drag, startPoint x: 208, startPoint y: 116, endPoint x: 208, endPoint y: 122, distance: 6.7
click at [208, 118] on div "Requested Stylist Any Aarti W Abhishek Admin [PERSON_NAME] [PERSON_NAME] Neha N…" at bounding box center [220, 147] width 135 height 102
click at [208, 122] on input "was" at bounding box center [242, 122] width 81 height 8
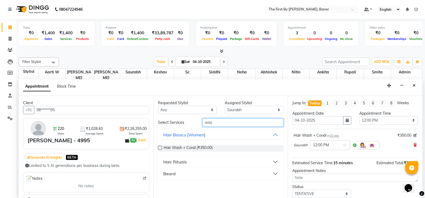
click at [208, 122] on input "was" at bounding box center [242, 122] width 81 height 8
type input "blo"
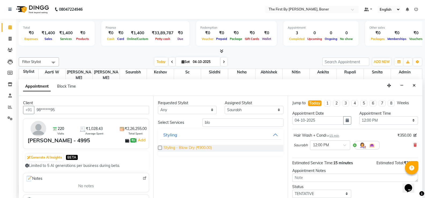
click at [181, 150] on span "Styling - Blow Dry (₹900.00)" at bounding box center [188, 148] width 48 height 7
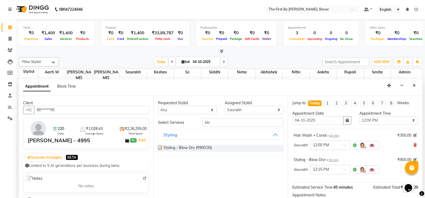
checkbox input "false"
click at [230, 111] on select "Select Aarti W Abhishek Admin [PERSON_NAME] [PERSON_NAME] Neha Nitin [PERSON_NA…" at bounding box center [254, 110] width 59 height 8
select select "49030"
click at [225, 106] on select "Select Aarti W Abhishek Admin [PERSON_NAME] [PERSON_NAME] Neha Nitin [PERSON_NA…" at bounding box center [254, 110] width 59 height 8
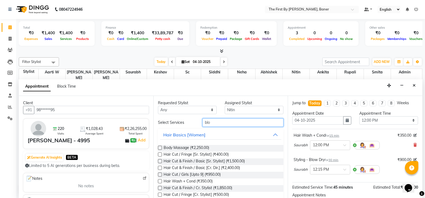
click at [209, 118] on input "blo" at bounding box center [242, 122] width 81 height 8
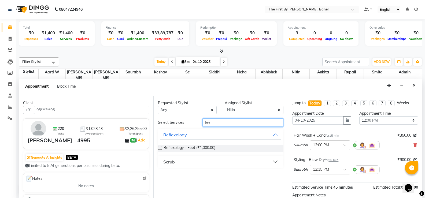
type input "fee"
click at [202, 143] on div "Reflexology - Feet (₹1,000.00)" at bounding box center [221, 148] width 126 height 15
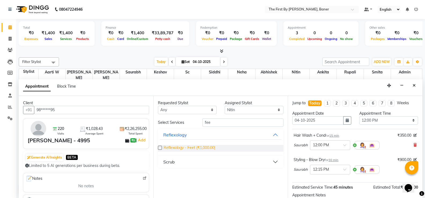
click at [202, 148] on span "Reflexology - Feet (₹1,000.00)" at bounding box center [190, 148] width 52 height 7
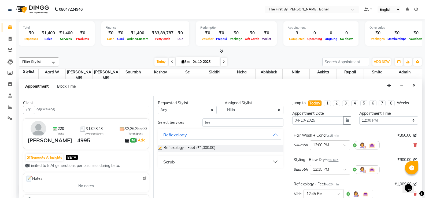
checkbox input "false"
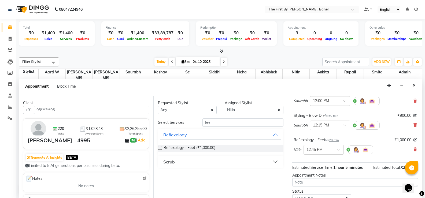
scroll to position [83, 0]
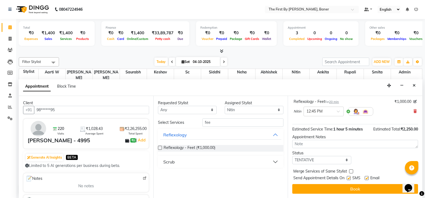
click at [321, 194] on div "Jump to [DATE] 1 2 3 4 5 6 7 8 Weeks Appointment Date [DATE] Appointment Time S…" at bounding box center [355, 147] width 135 height 102
click at [326, 183] on div "Jump to [DATE] 1 2 3 4 5 6 7 8 Weeks Appointment Date [DATE] Appointment Time S…" at bounding box center [355, 147] width 135 height 102
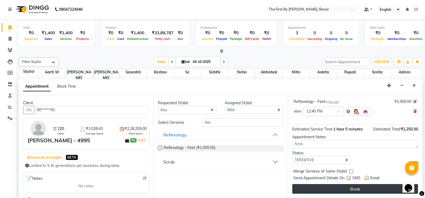
click at [330, 190] on button "Book" at bounding box center [355, 189] width 126 height 10
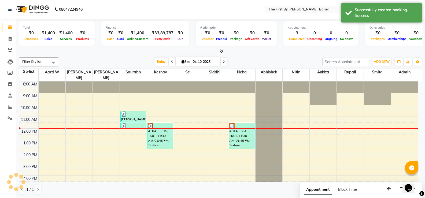
scroll to position [0, 0]
click at [8, 81] on link "Inventory" at bounding box center [8, 84] width 13 height 9
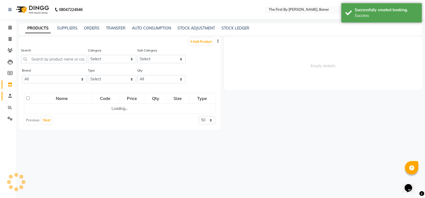
select select
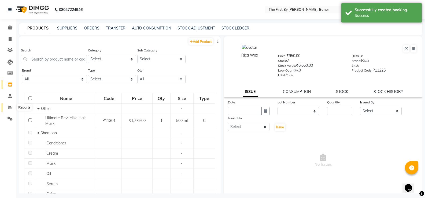
click at [6, 108] on span at bounding box center [9, 108] width 9 height 6
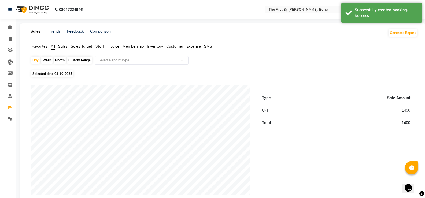
click at [101, 46] on span "Staff" at bounding box center [99, 46] width 9 height 5
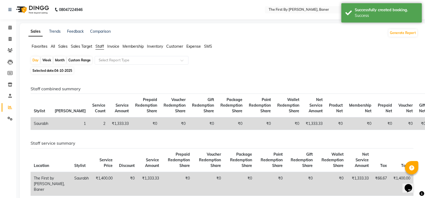
click at [53, 61] on div "Day Week Month Custom Range Select Report Type" at bounding box center [223, 61] width 385 height 10
click at [64, 59] on div "Month" at bounding box center [60, 61] width 12 height 8
select select "10"
select select "2025"
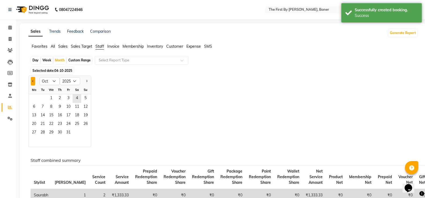
click at [34, 81] on span "Previous month" at bounding box center [33, 81] width 2 height 2
select select "9"
click at [31, 99] on span "1" at bounding box center [34, 98] width 9 height 9
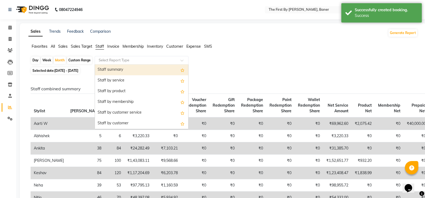
drag, startPoint x: 101, startPoint y: 61, endPoint x: 103, endPoint y: 64, distance: 4.1
click at [102, 61] on input "text" at bounding box center [136, 60] width 77 height 5
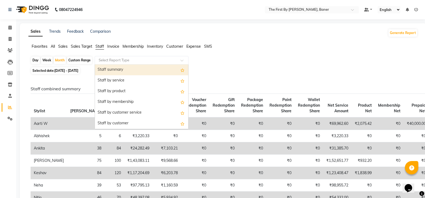
click at [106, 70] on div "Staff summary" at bounding box center [141, 70] width 93 height 11
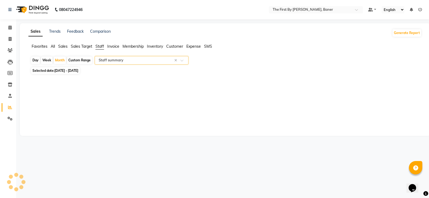
select select "csv"
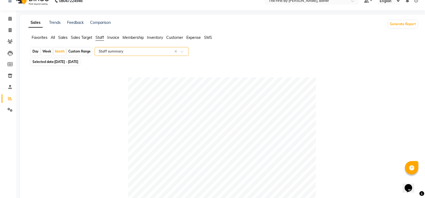
click at [76, 64] on span "[DATE] - [DATE]" at bounding box center [66, 62] width 24 height 4
select select "9"
select select "2025"
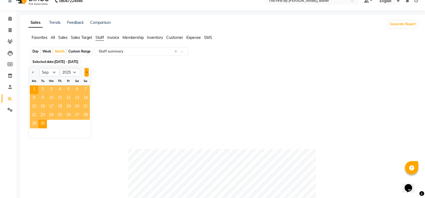
click at [85, 75] on button "Next month" at bounding box center [86, 72] width 4 height 9
select select "10"
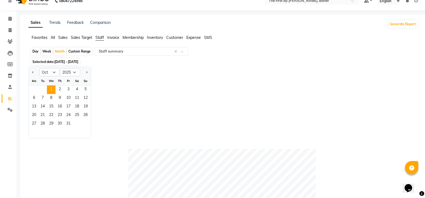
click at [48, 90] on span "1" at bounding box center [51, 90] width 9 height 9
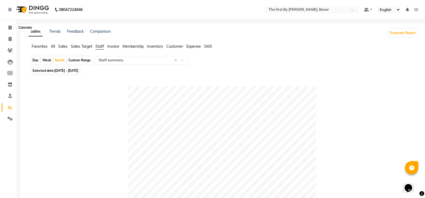
click at [1, 30] on li "Calendar" at bounding box center [8, 28] width 16 height 12
drag, startPoint x: 5, startPoint y: 27, endPoint x: 88, endPoint y: 1, distance: 86.9
click at [5, 27] on link "Calendar" at bounding box center [8, 27] width 13 height 9
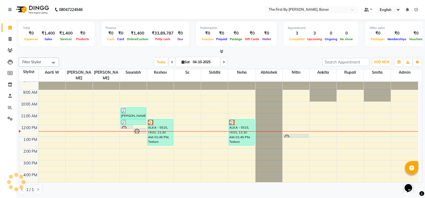
scroll to position [47, 0]
